Goal: Information Seeking & Learning: Learn about a topic

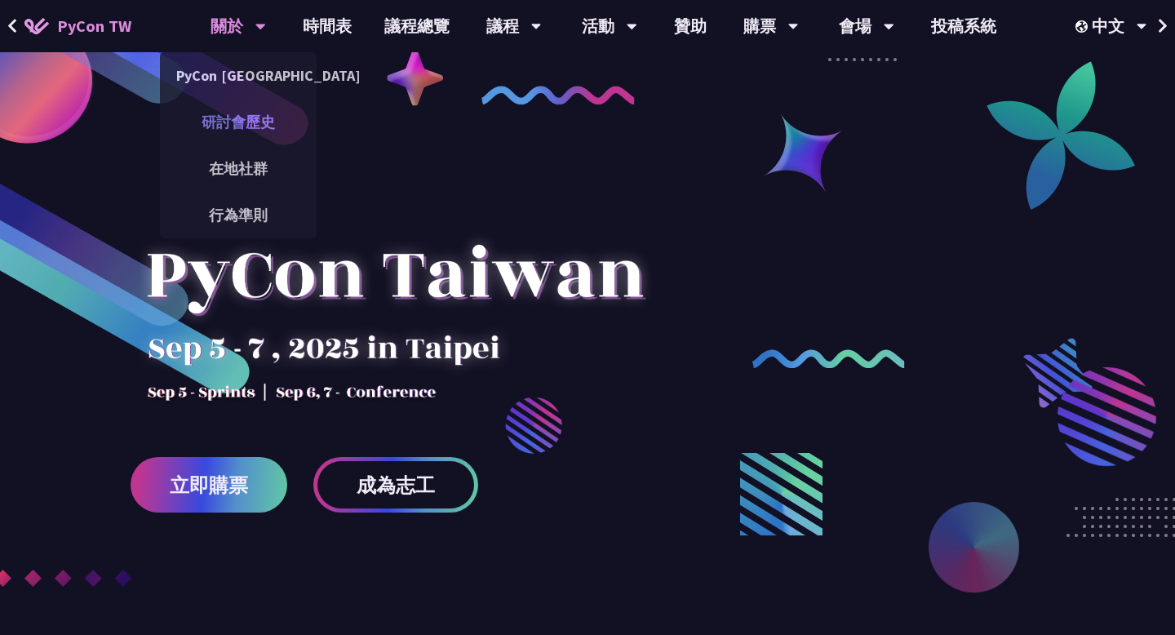
click at [234, 133] on link "研討會歷史" at bounding box center [238, 122] width 157 height 38
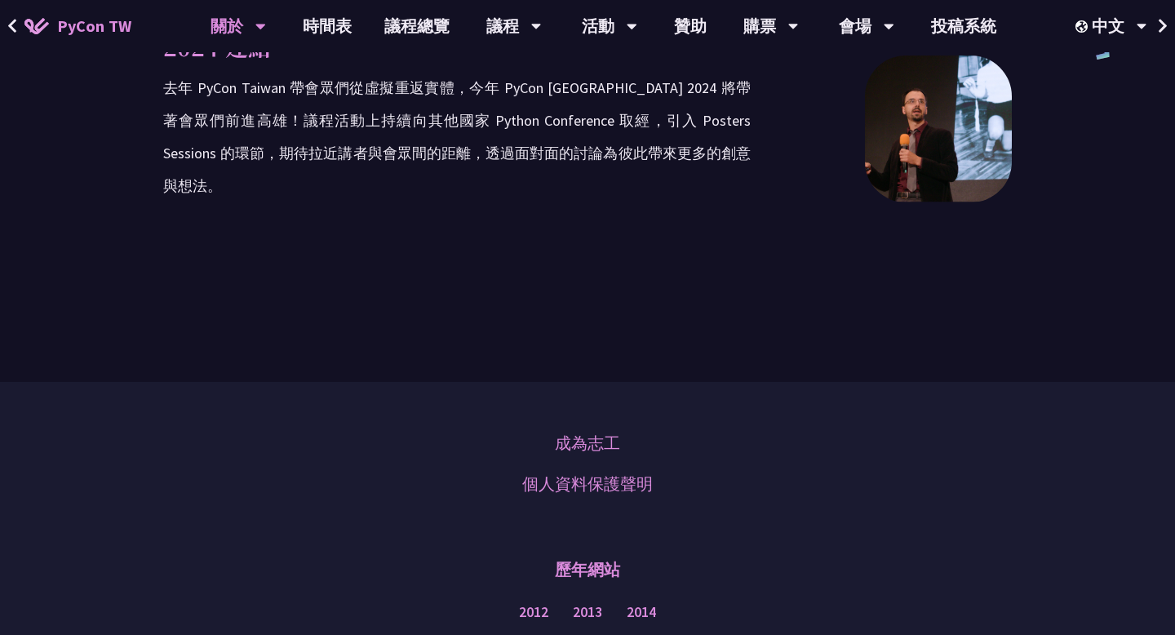
scroll to position [3179, 0]
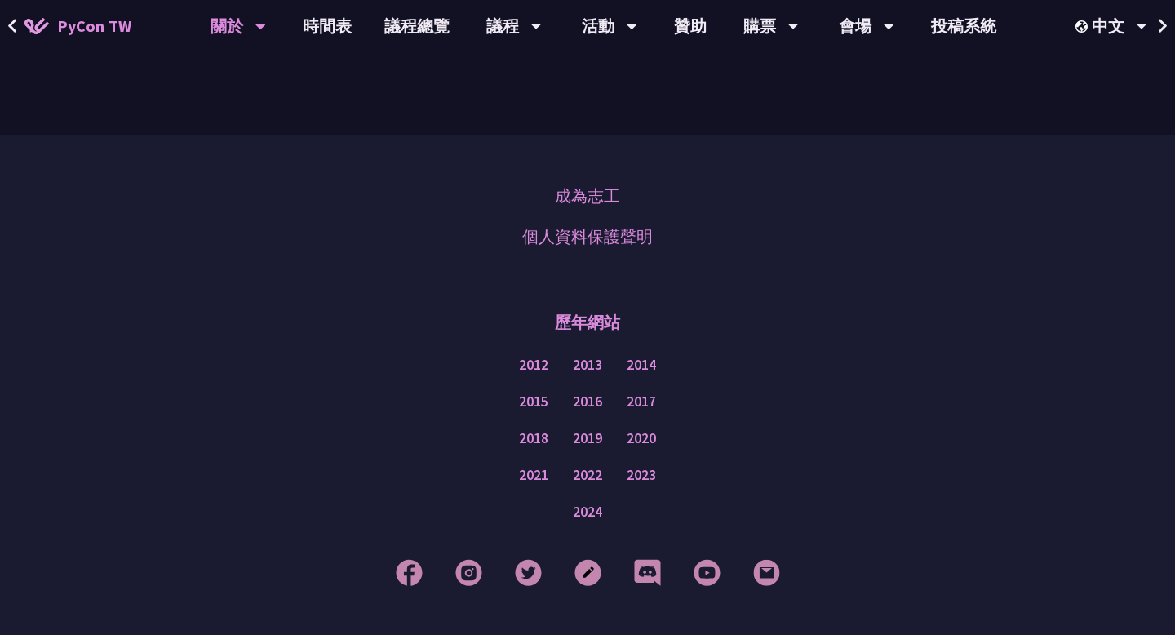
click at [170, 383] on div "2015 2016 2017" at bounding box center [587, 401] width 1093 height 37
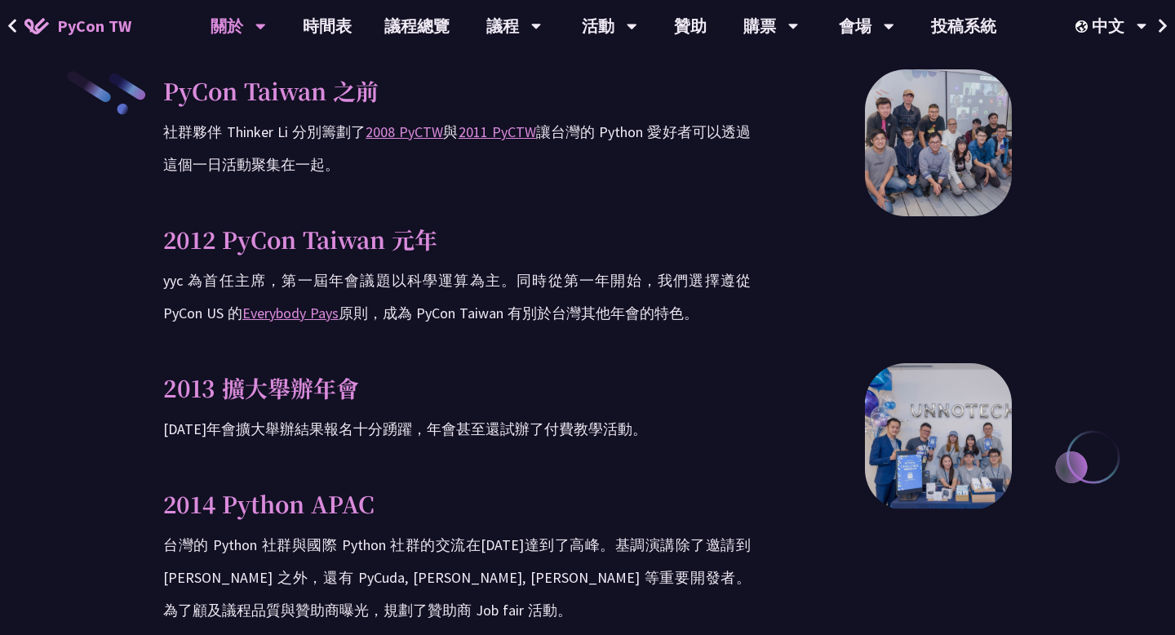
scroll to position [0, 0]
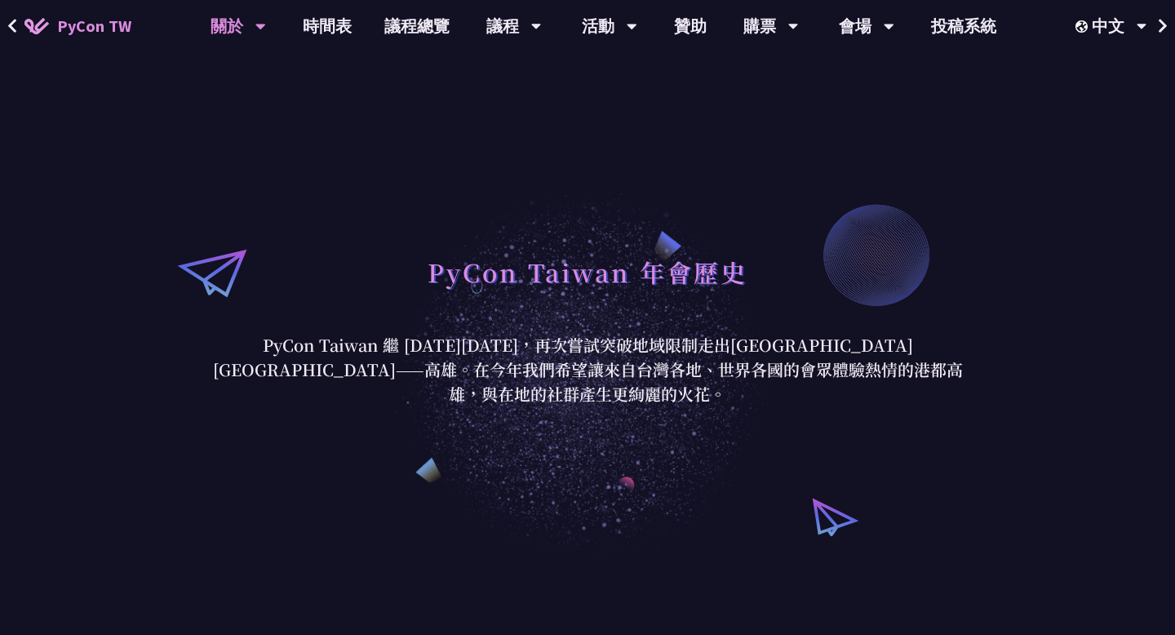
click at [1095, 104] on div "PyCon Taiwan 年會歷史 PyCon [GEOGRAPHIC_DATA] 繼 [DATE][DATE]，再次嘗試突破地域限制走出[GEOGRAPHI…" at bounding box center [587, 326] width 1175 height 457
